Goal: Transaction & Acquisition: Subscribe to service/newsletter

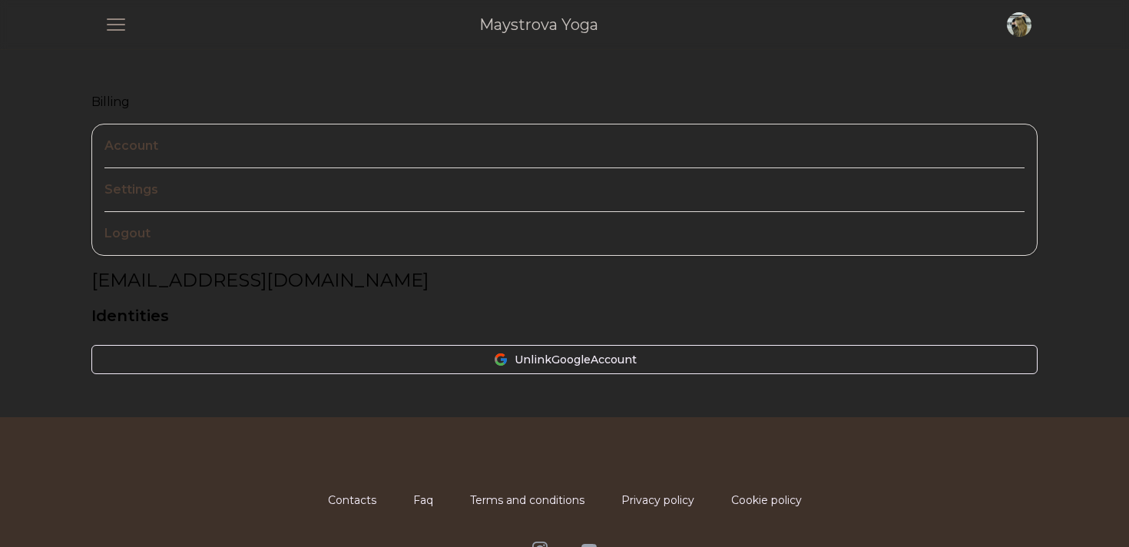
click at [114, 23] on span "button" at bounding box center [116, 25] width 40 height 40
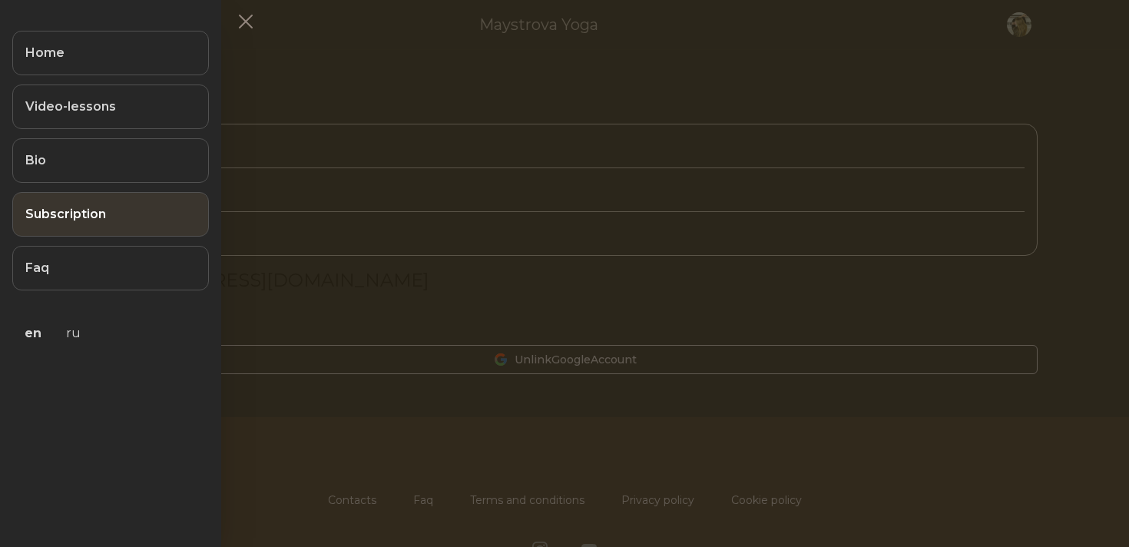
click at [100, 227] on link "Subscription" at bounding box center [110, 214] width 197 height 45
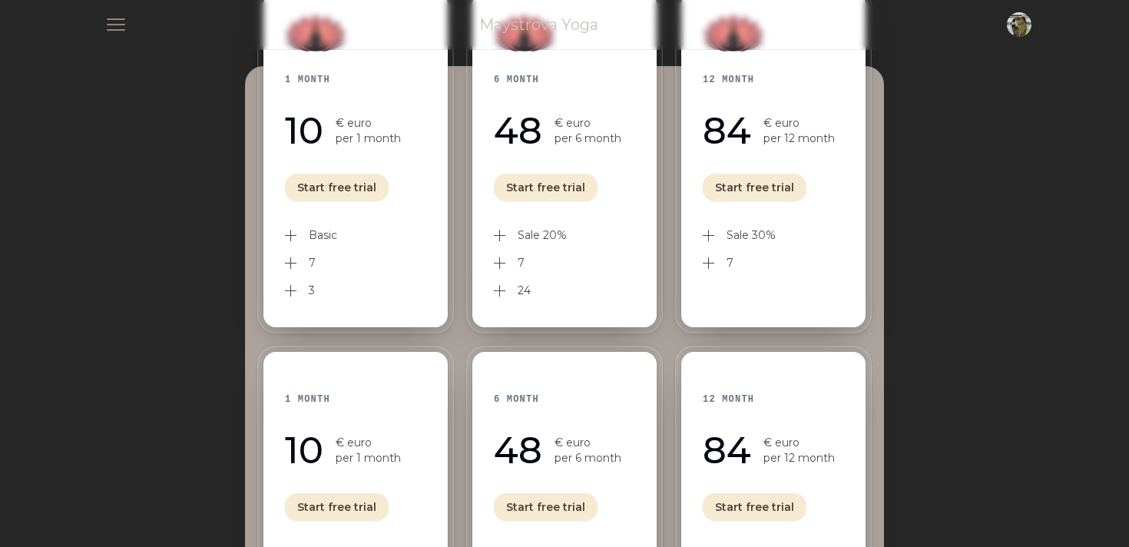
scroll to position [242, 0]
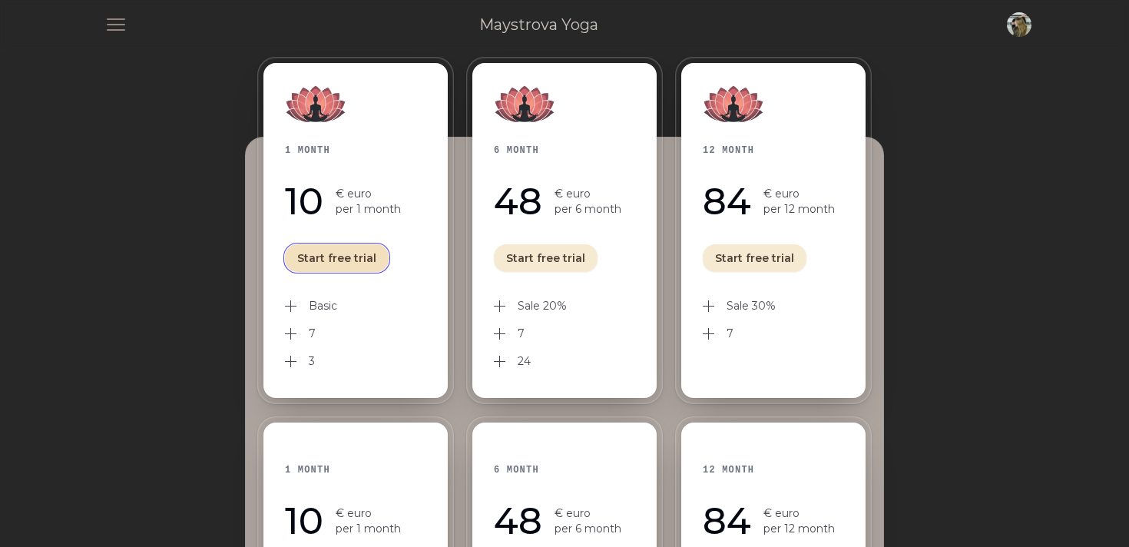
click at [363, 258] on button "Start free trial" at bounding box center [337, 258] width 104 height 28
click at [353, 257] on button "Start free trial" at bounding box center [337, 258] width 104 height 28
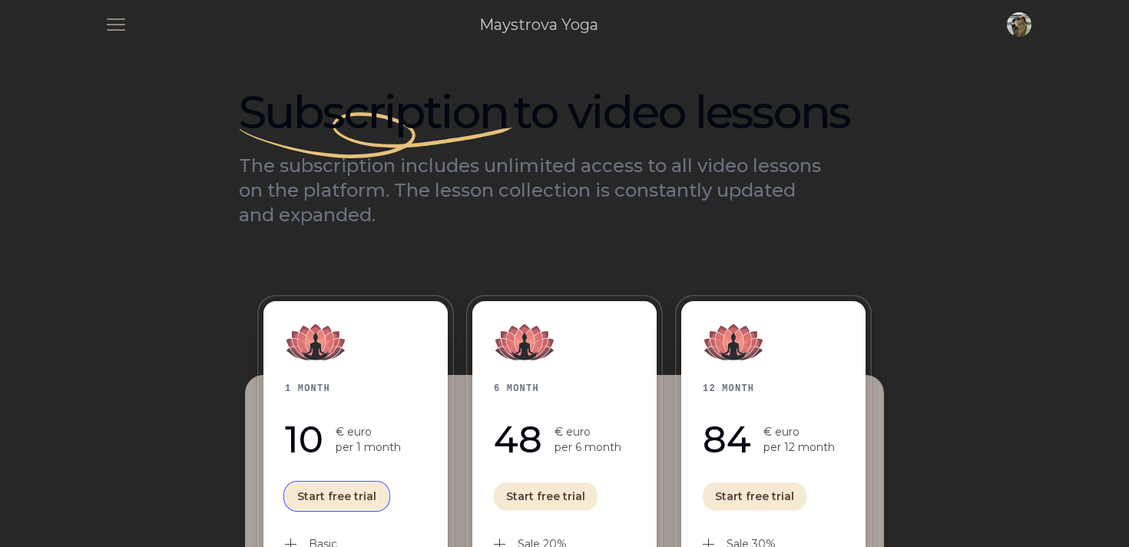
scroll to position [0, 0]
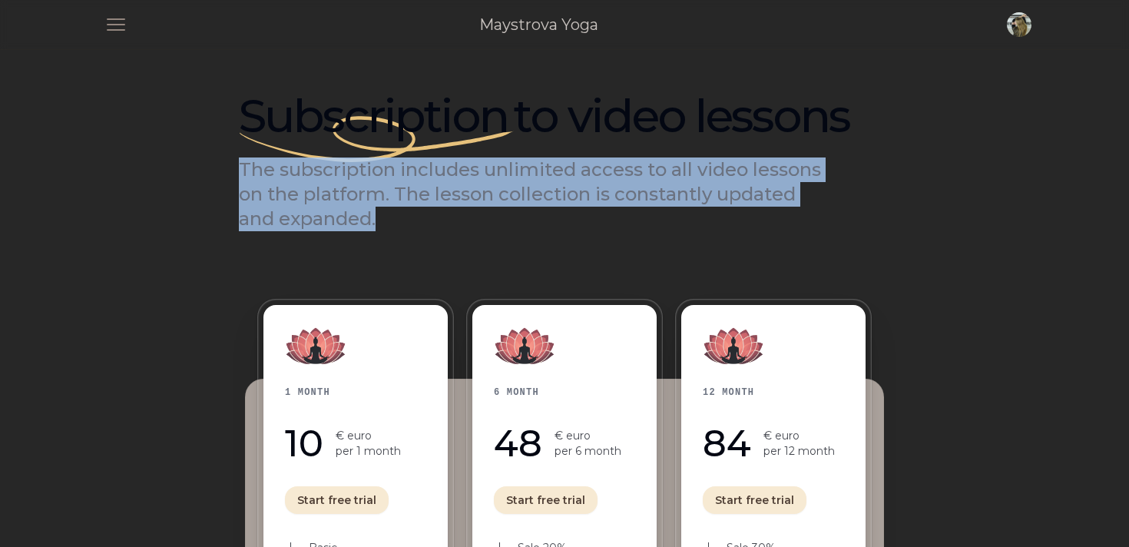
drag, startPoint x: 385, startPoint y: 222, endPoint x: 242, endPoint y: 177, distance: 149.9
click at [242, 177] on p "The subscription includes unlimited access to all video lessons on the platform…" at bounding box center [534, 194] width 590 height 74
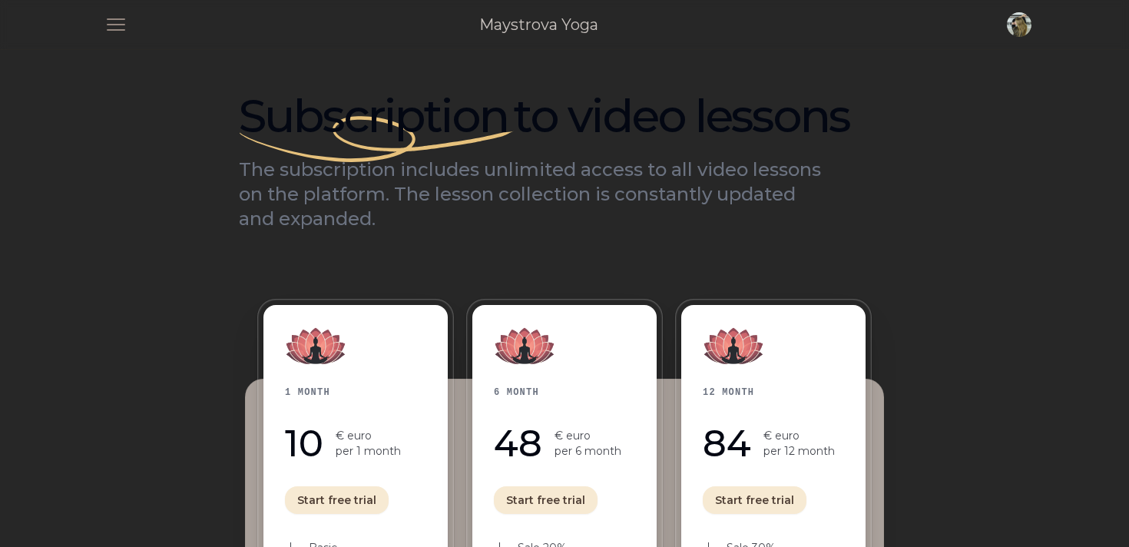
click at [380, 206] on p "The subscription includes unlimited access to all video lessons on the platform…" at bounding box center [534, 194] width 590 height 74
click at [1023, 26] on span "button" at bounding box center [1020, 25] width 34 height 34
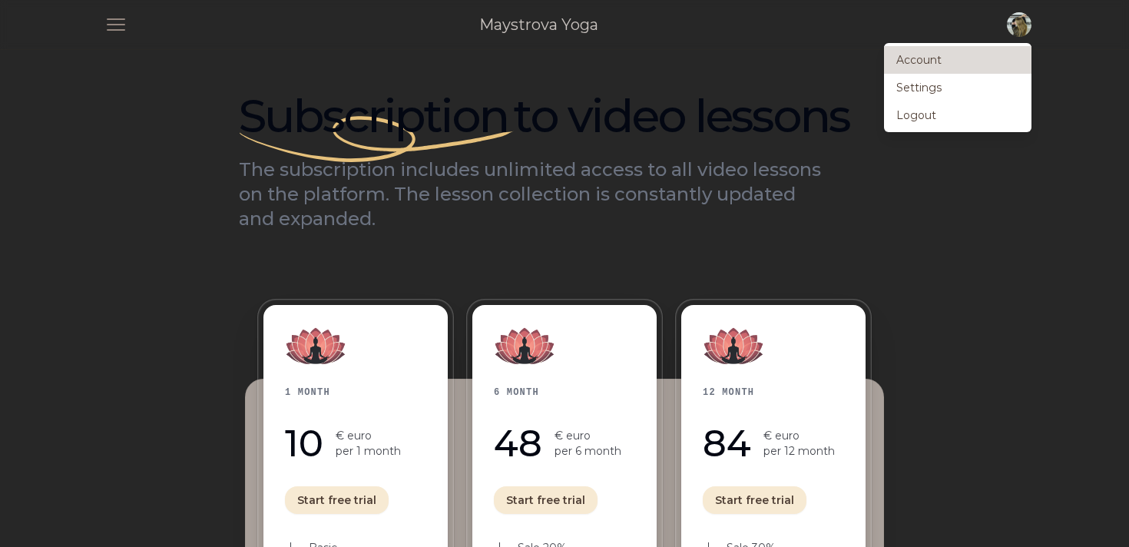
click at [976, 58] on link "Account" at bounding box center [958, 60] width 148 height 28
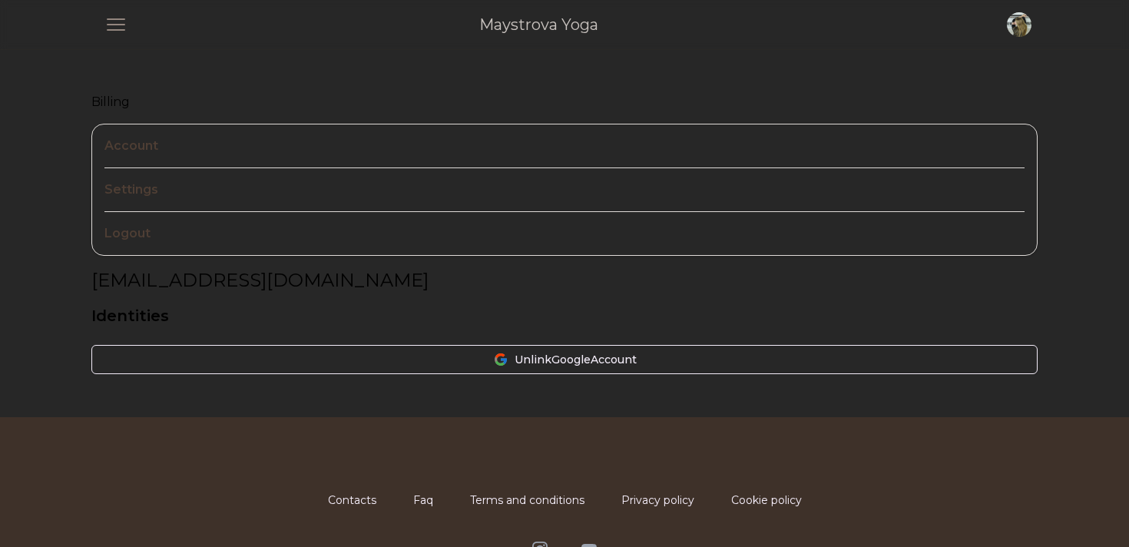
click at [105, 19] on span "button" at bounding box center [116, 25] width 40 height 40
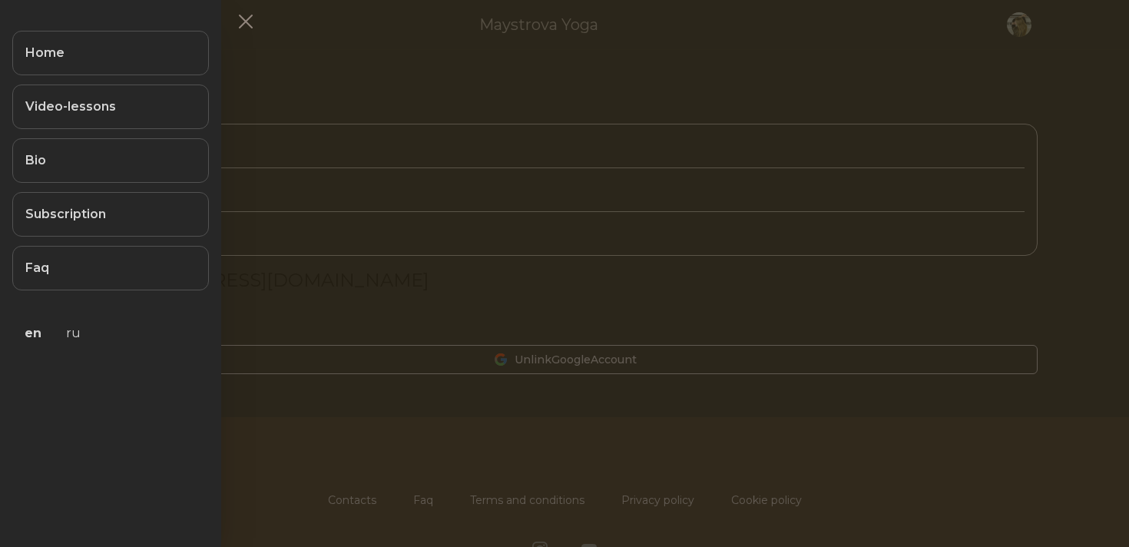
click at [535, 496] on button at bounding box center [564, 273] width 1129 height 547
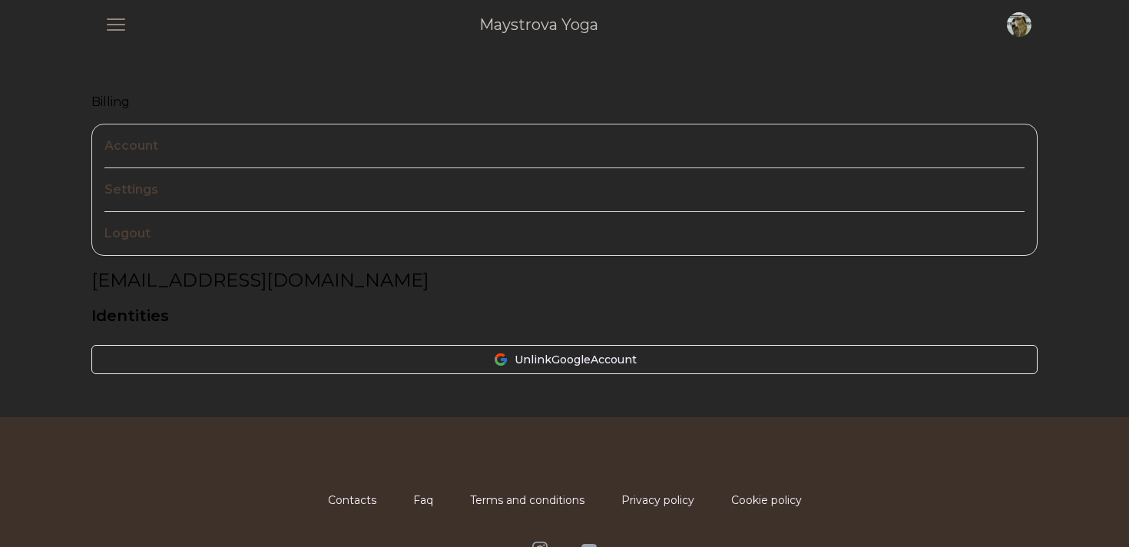
click at [346, 506] on link "Contacts" at bounding box center [352, 500] width 48 height 14
click at [118, 31] on span "button" at bounding box center [116, 25] width 40 height 40
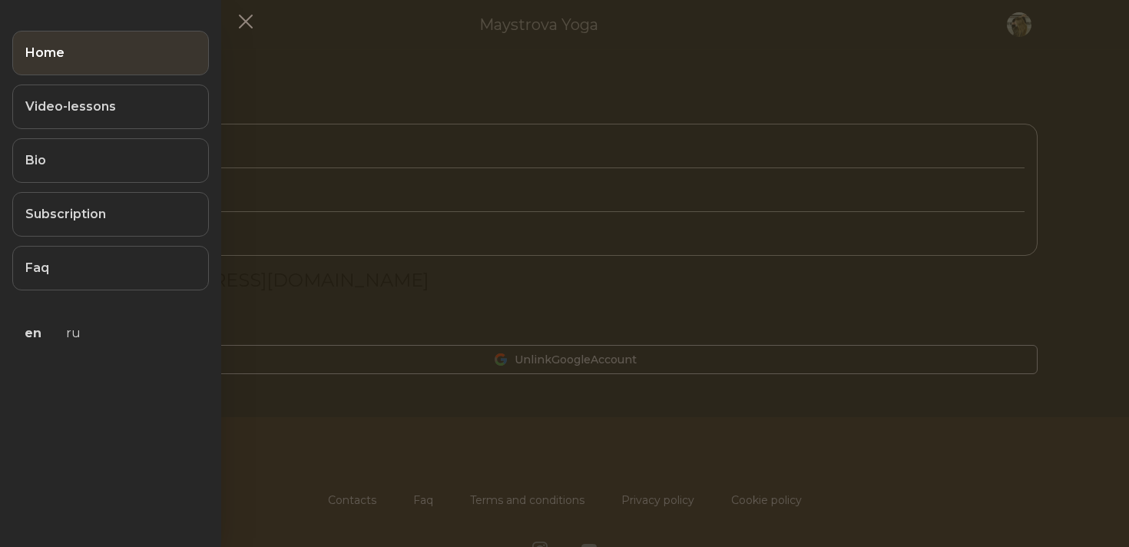
click at [114, 55] on link "Home" at bounding box center [110, 53] width 197 height 45
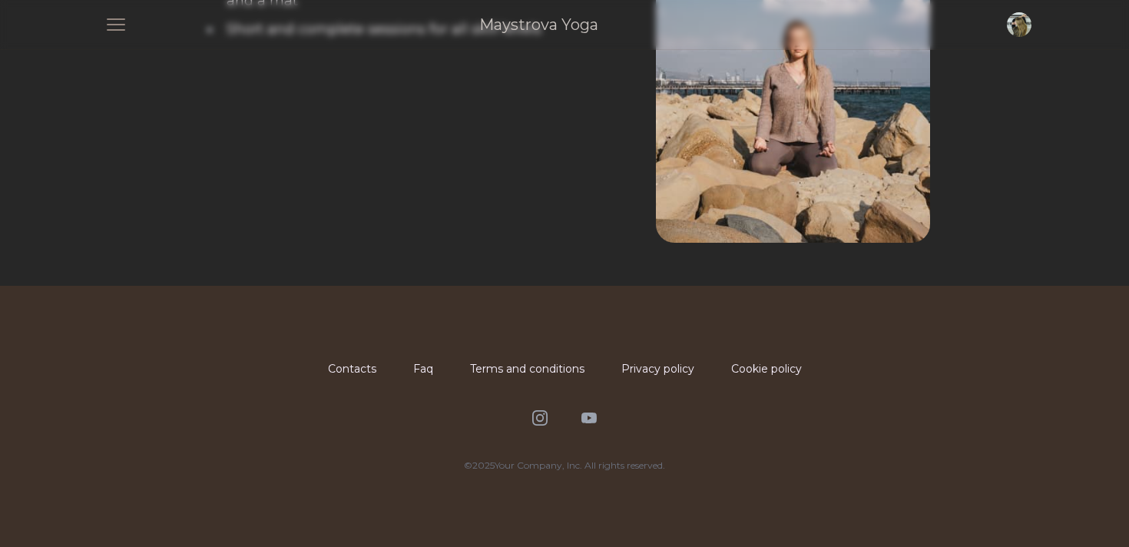
scroll to position [1969, 0]
